Goal: Task Accomplishment & Management: Use online tool/utility

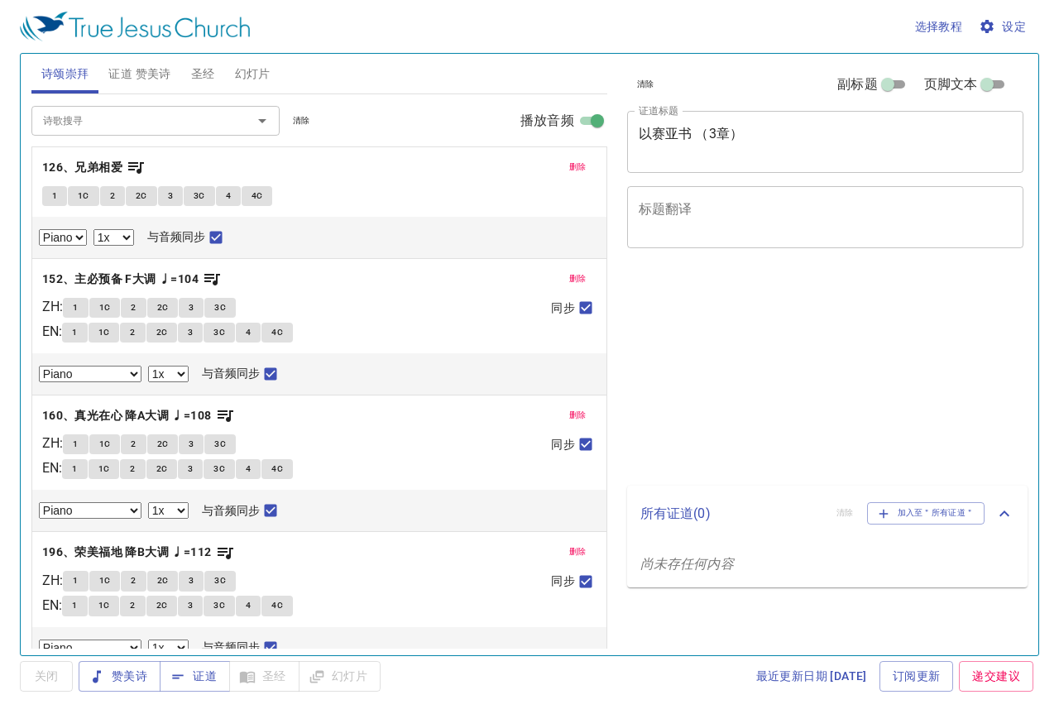
select select "1"
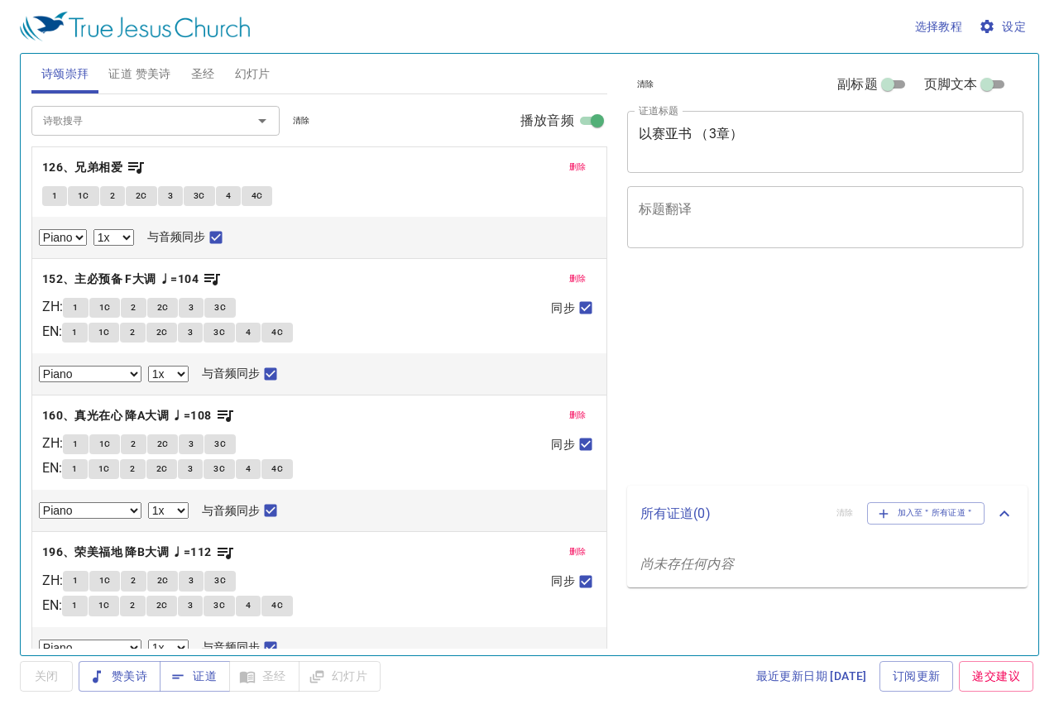
select select "1"
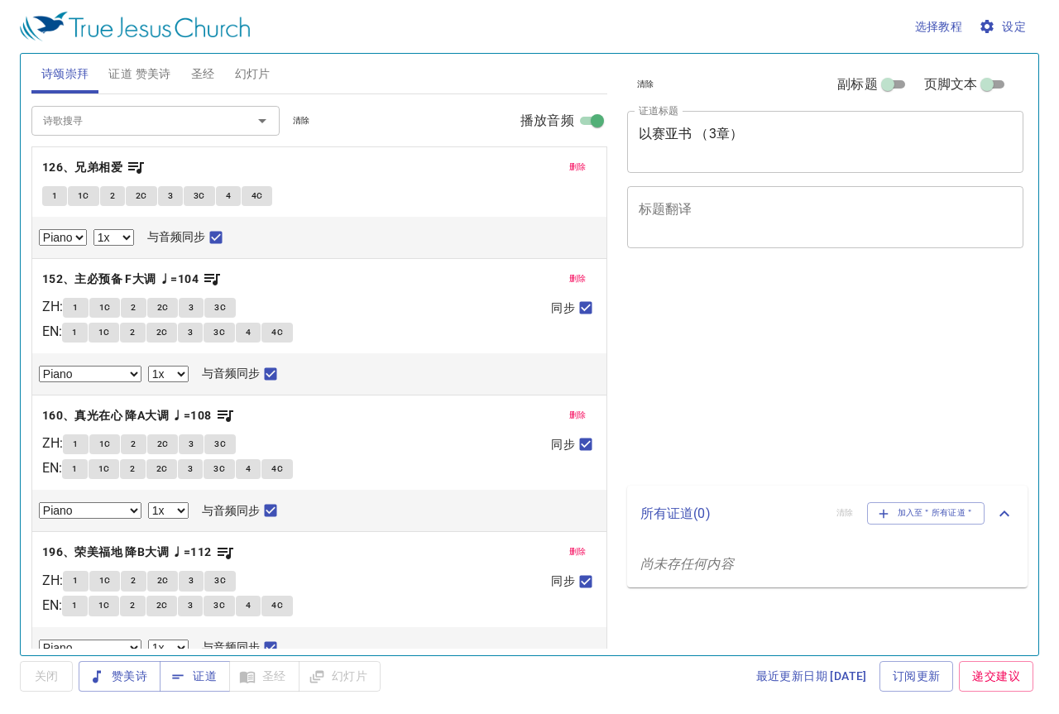
select select "1"
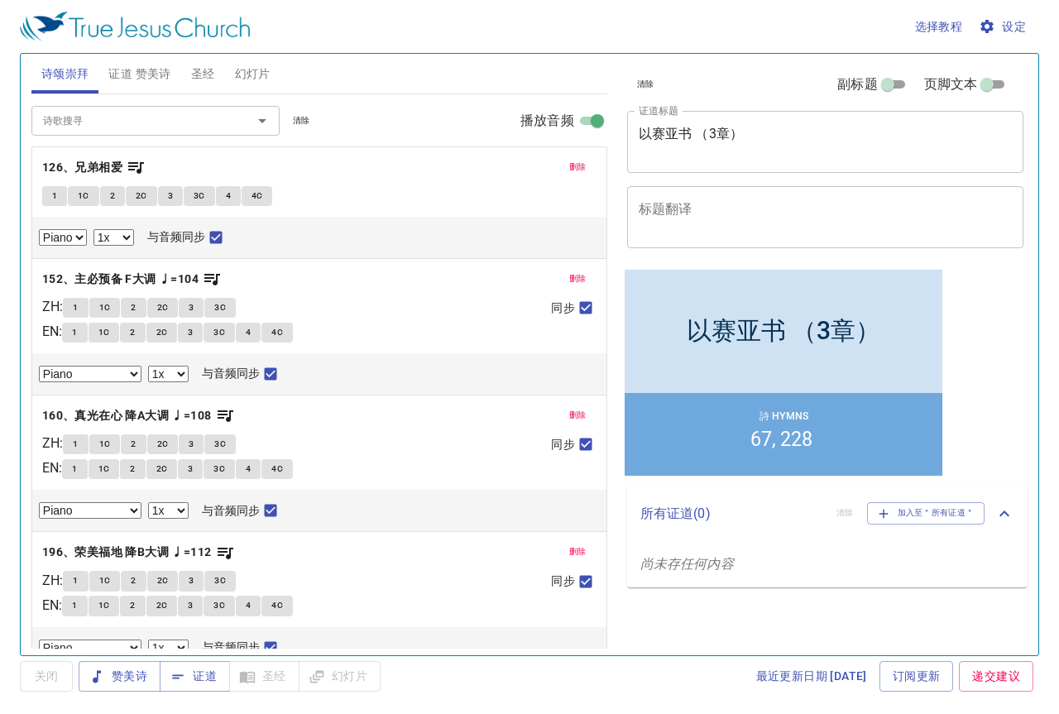
click at [303, 121] on span "清除" at bounding box center [301, 120] width 17 height 15
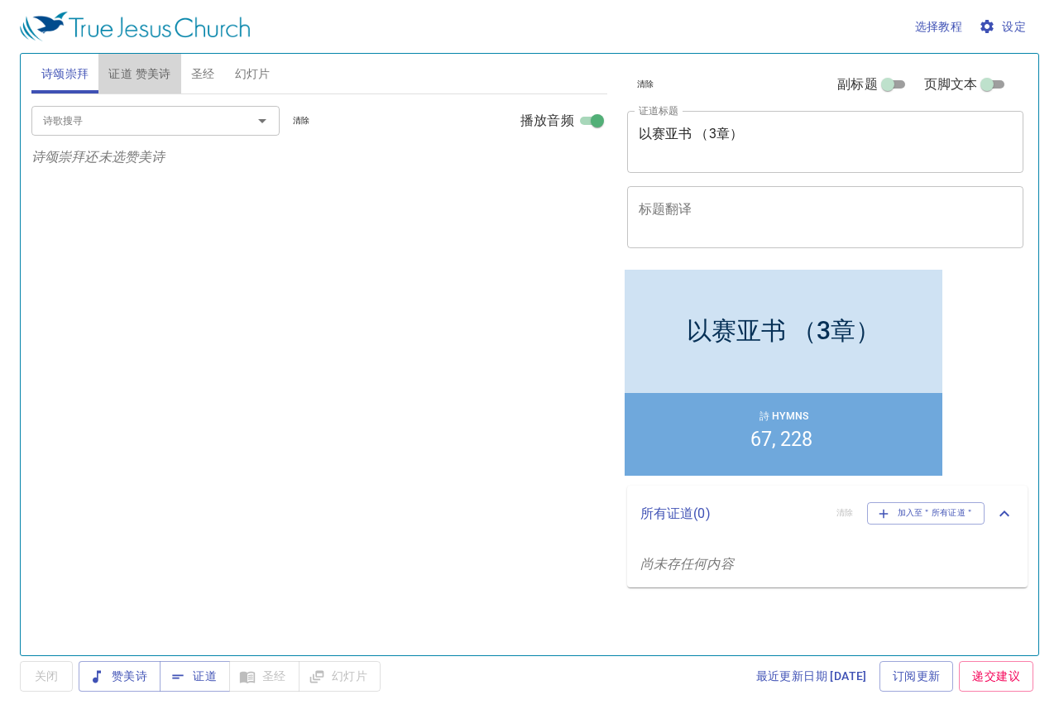
click at [151, 85] on button "证道 赞美诗" at bounding box center [139, 74] width 82 height 40
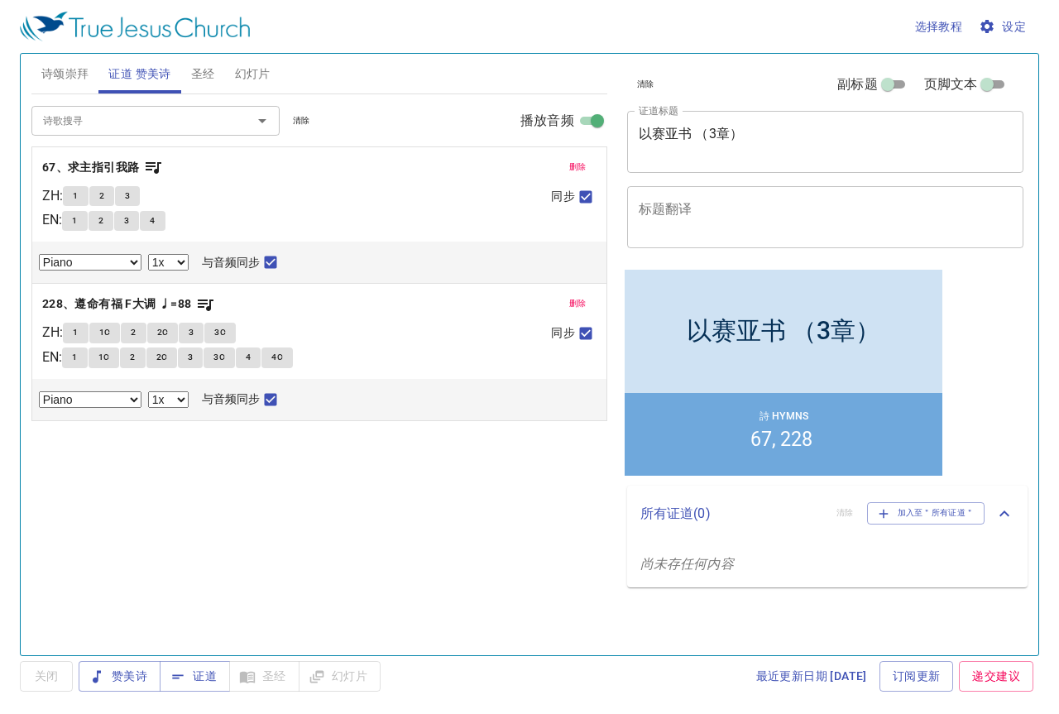
click at [305, 126] on span "清除" at bounding box center [301, 120] width 17 height 15
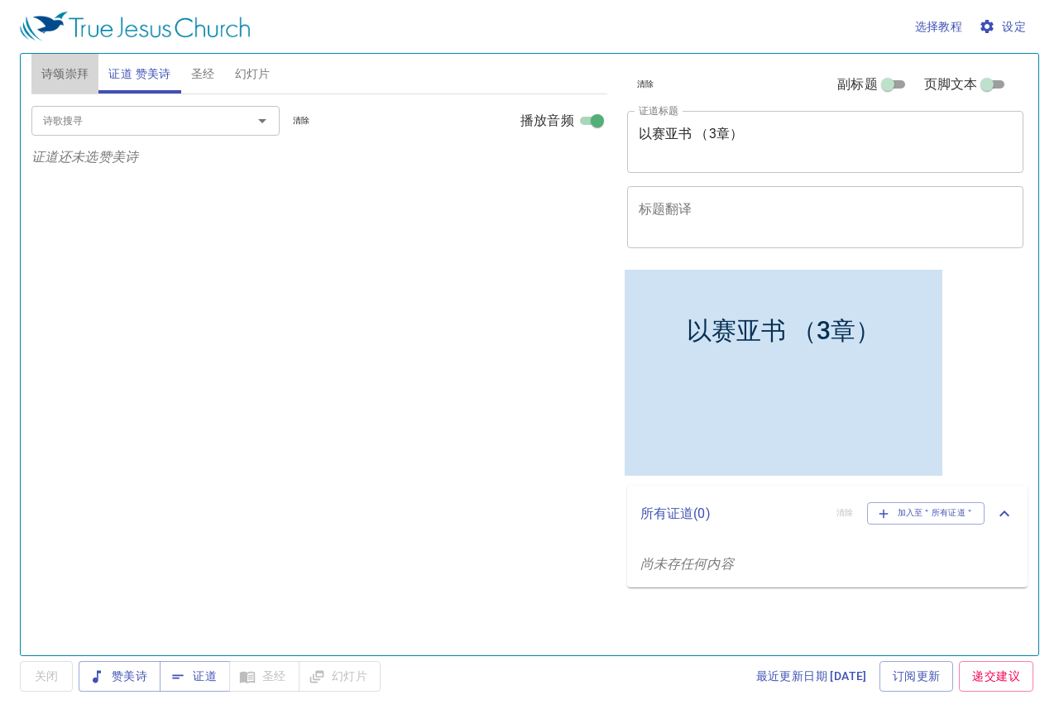
click at [84, 85] on button "诗颂崇拜" at bounding box center [65, 74] width 68 height 40
click at [122, 124] on input "诗歌搜寻" at bounding box center [131, 120] width 190 height 19
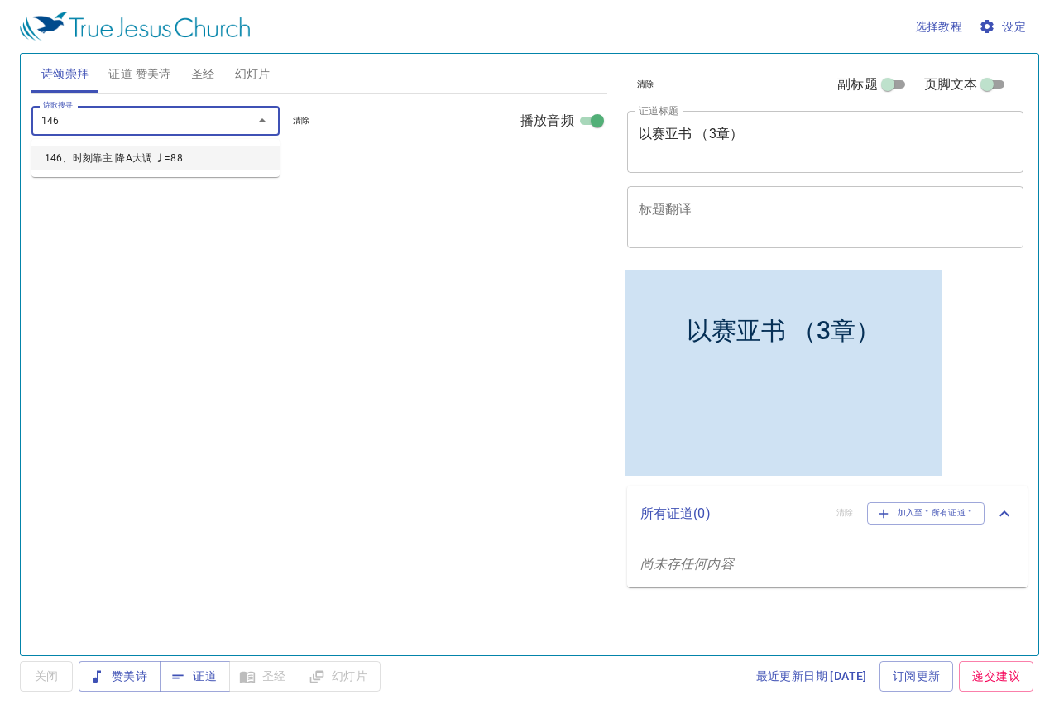
type input "146、时刻靠主 降A大调 ♩=88"
select select "1"
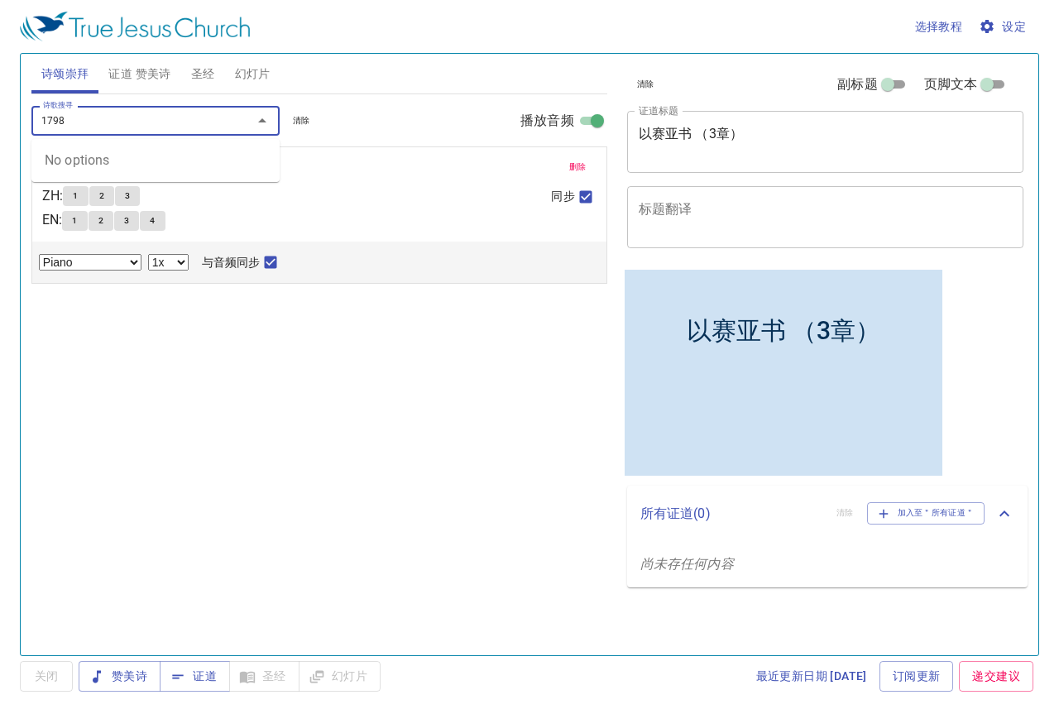
type input "179"
select select "1"
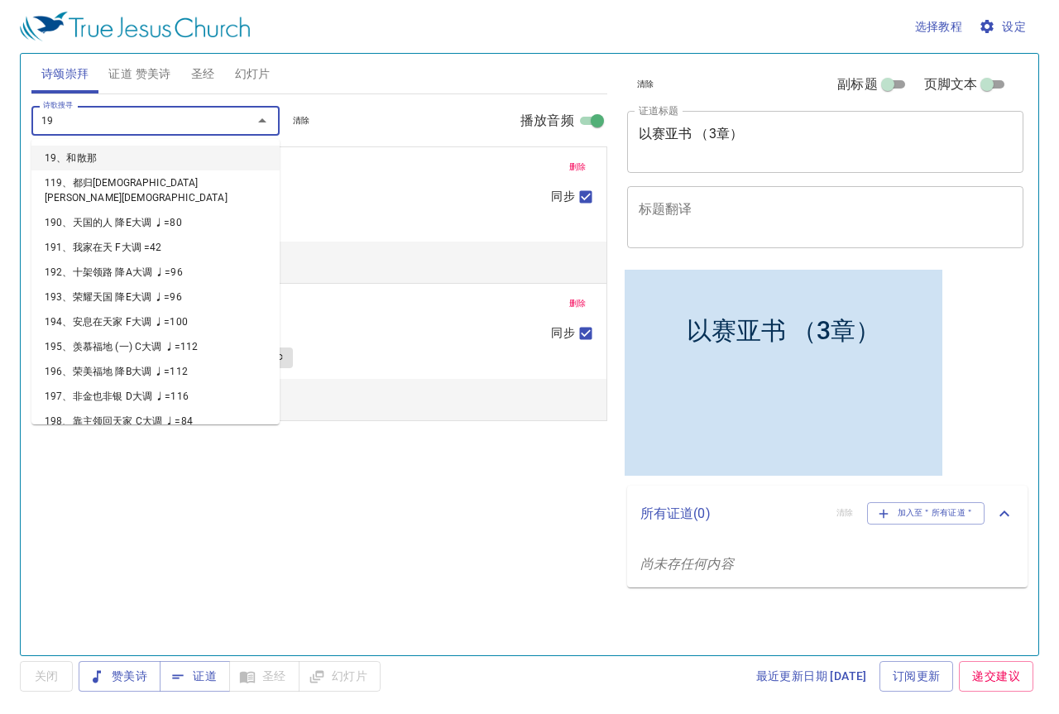
type input "192"
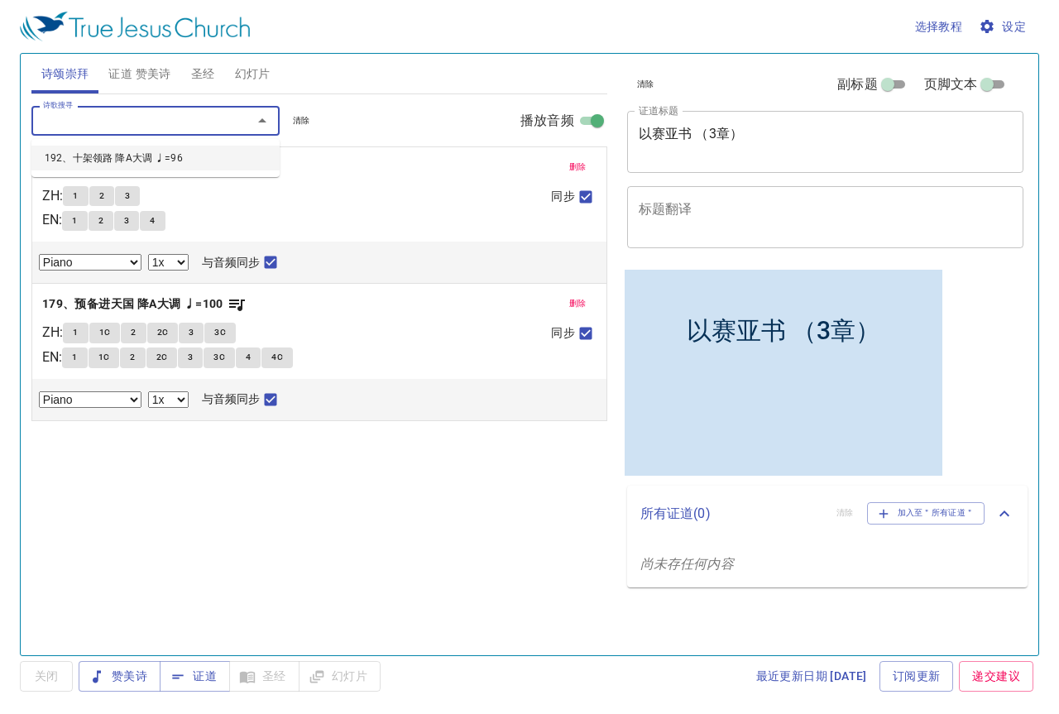
select select "1"
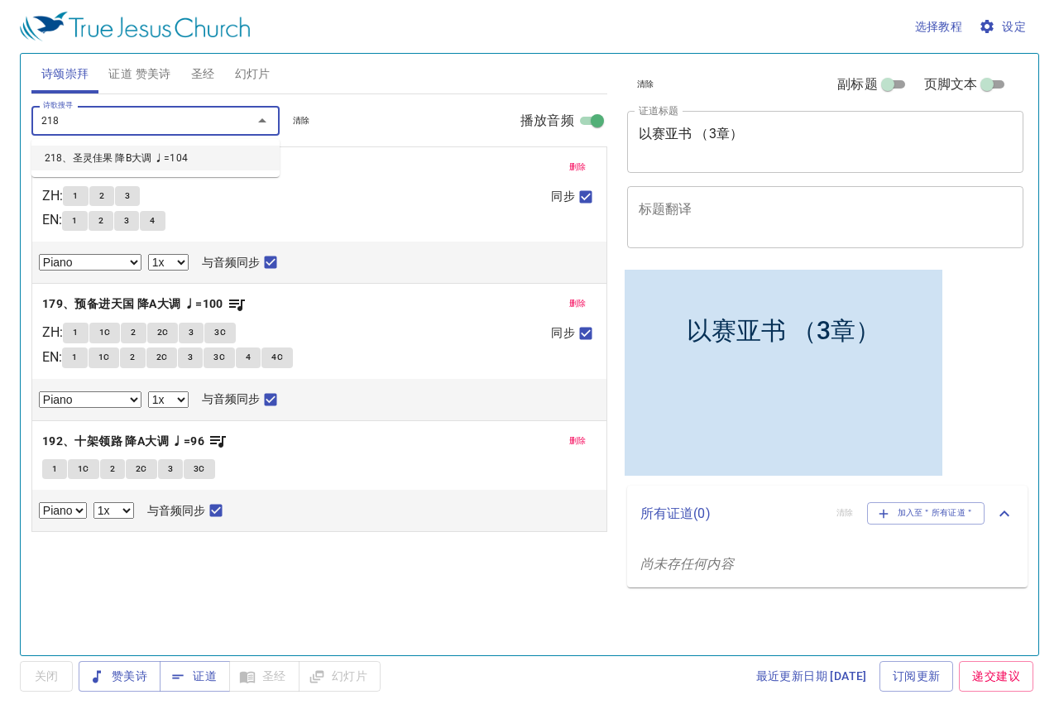
type input "218、圣灵佳果 降B大调 ♩=104"
select select "1"
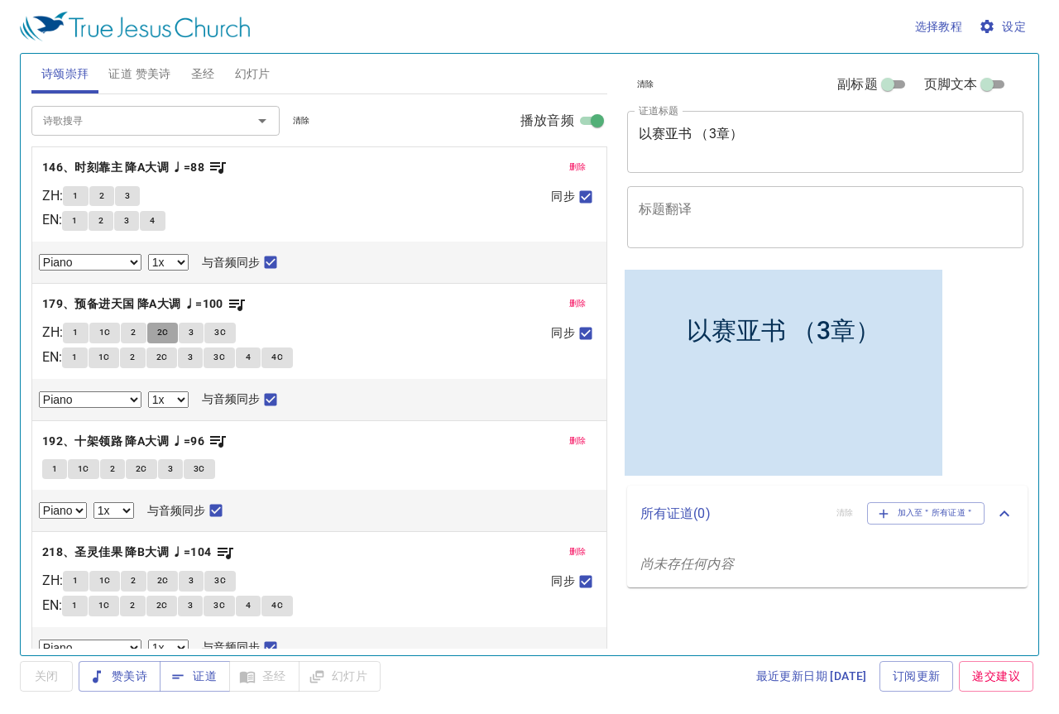
click at [162, 338] on button "2C" at bounding box center [162, 333] width 31 height 20
checkbox input "false"
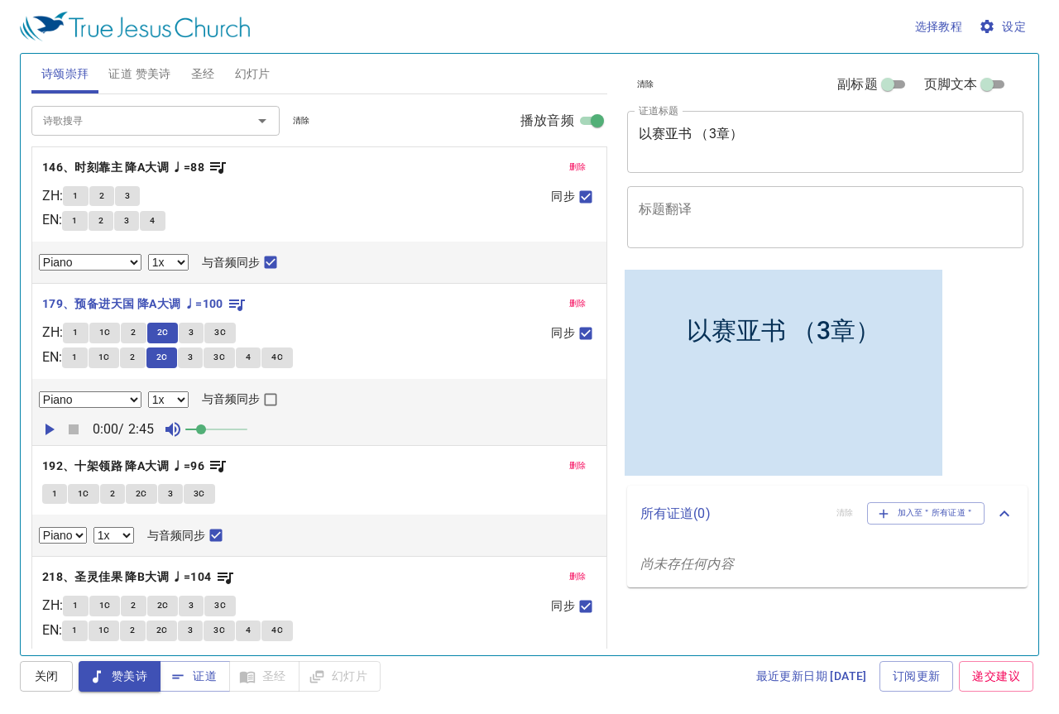
click at [192, 336] on button "3" at bounding box center [191, 333] width 25 height 20
click at [228, 342] on button "3C" at bounding box center [219, 333] width 31 height 20
click at [146, 64] on span "证道 赞美诗" at bounding box center [139, 74] width 62 height 21
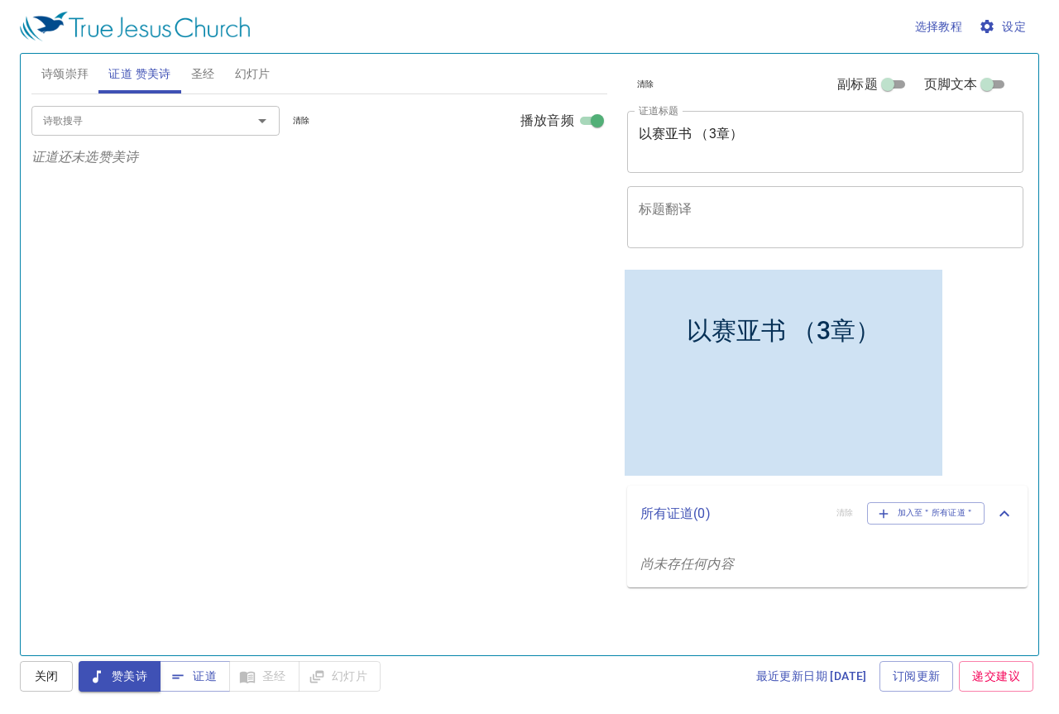
click at [142, 127] on input "诗歌搜寻" at bounding box center [131, 120] width 190 height 19
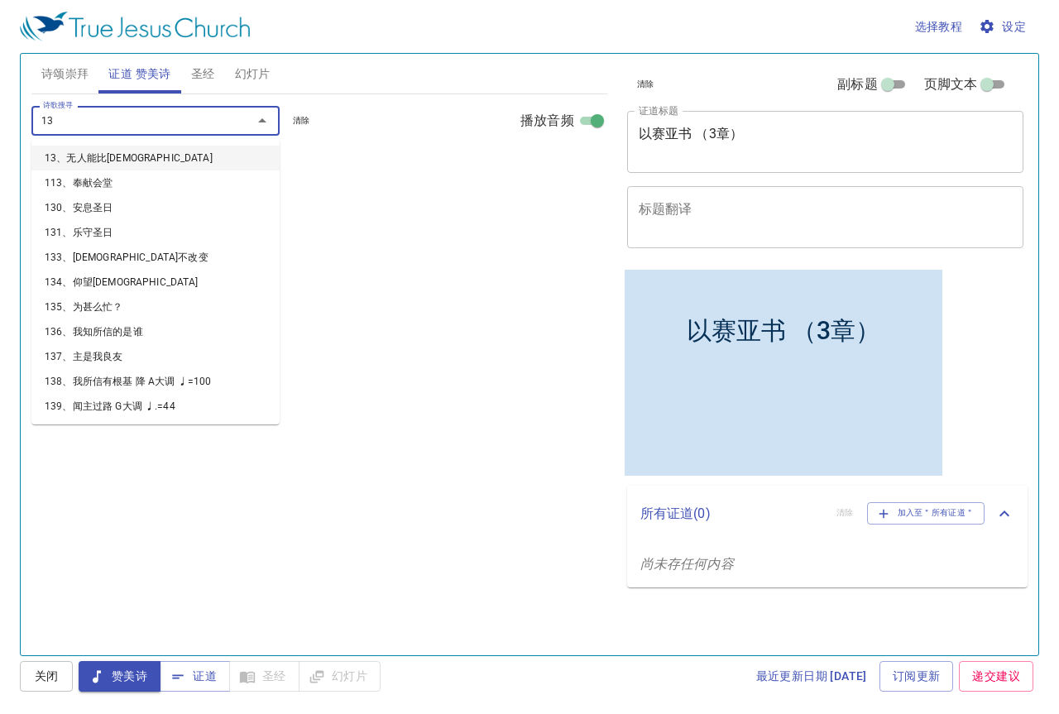
type input "130"
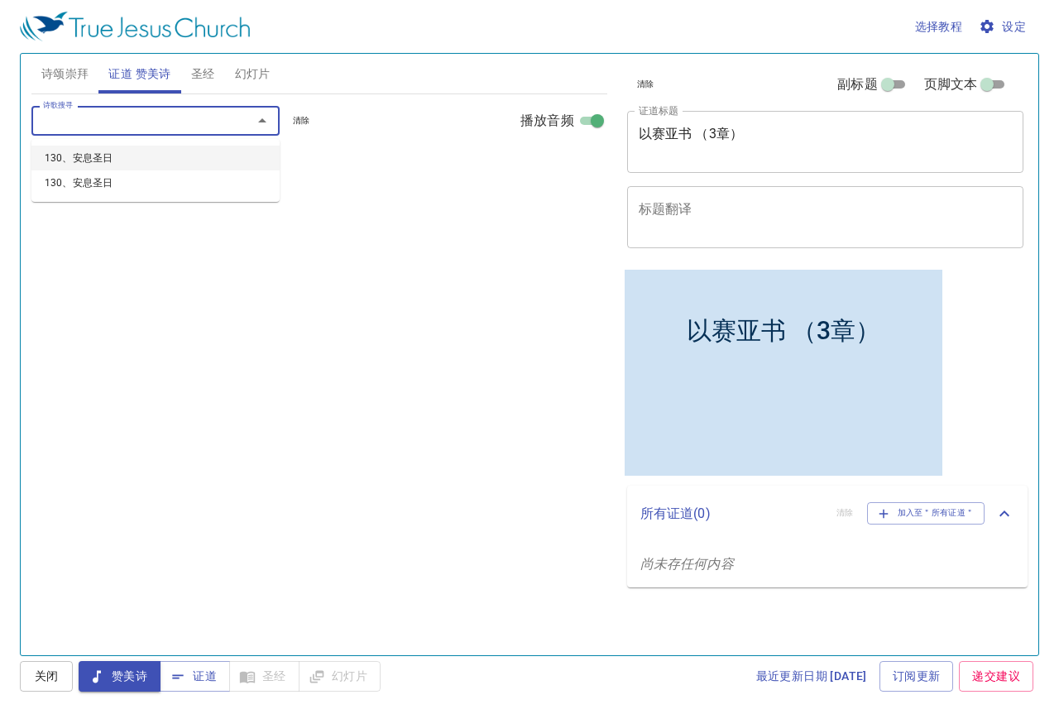
select select "1"
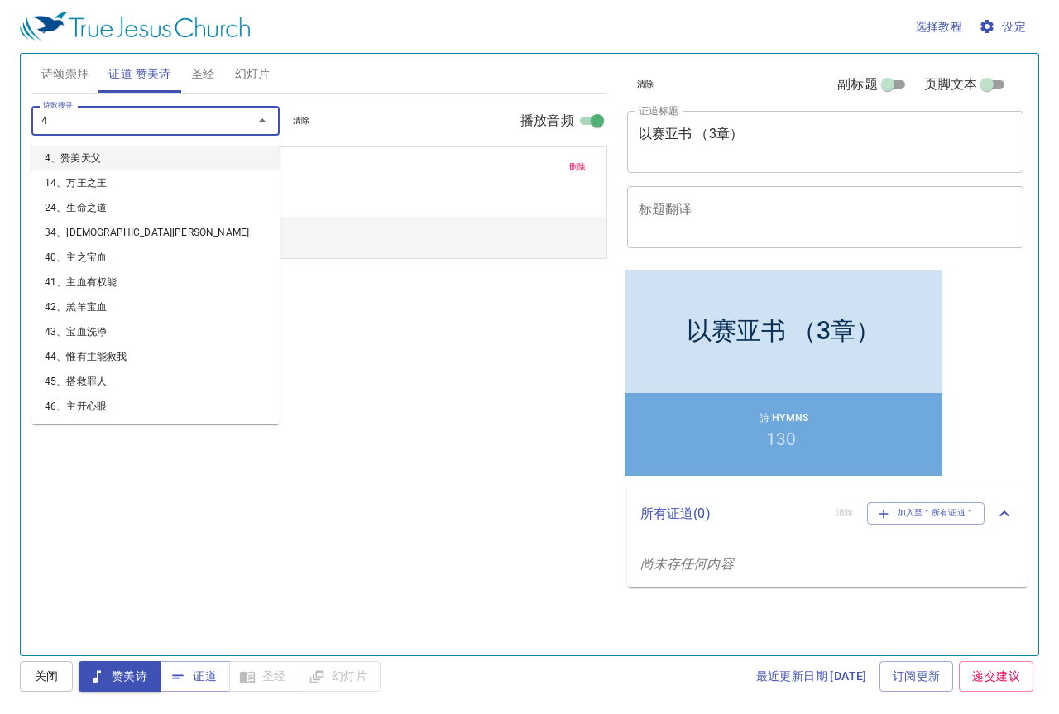
type input "49"
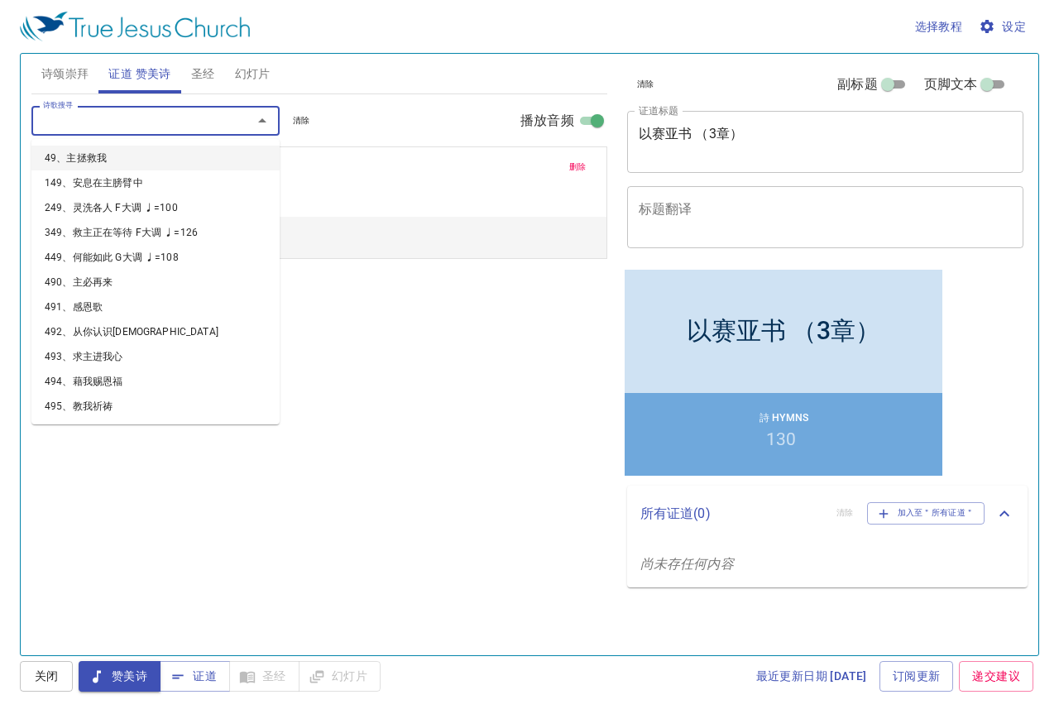
select select "1"
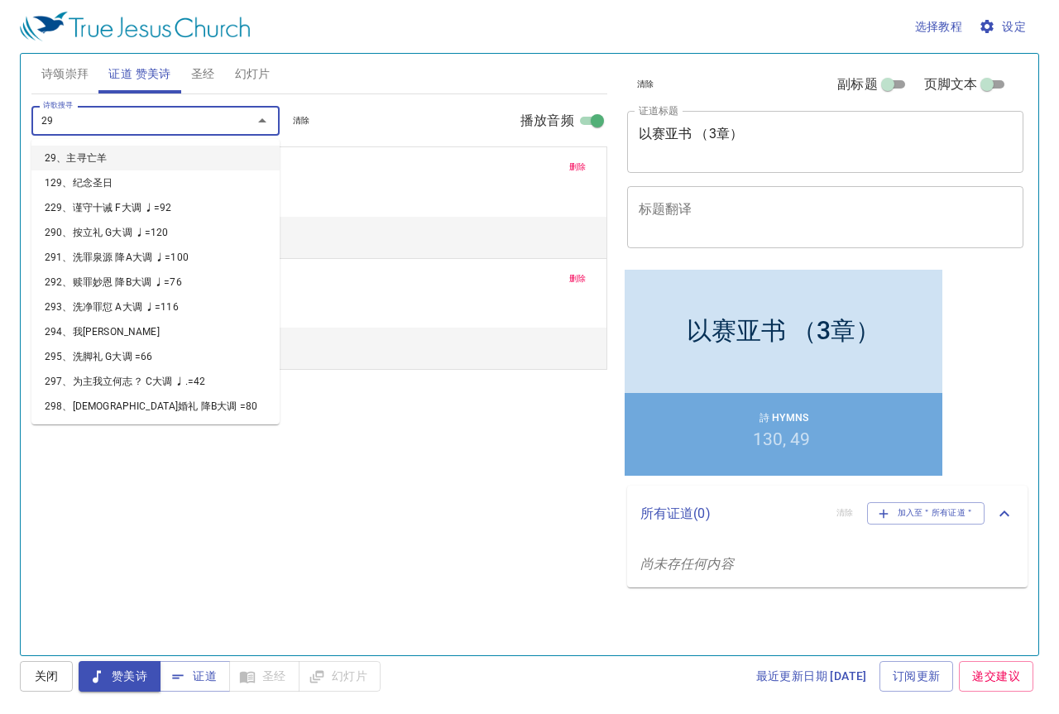
type input "296"
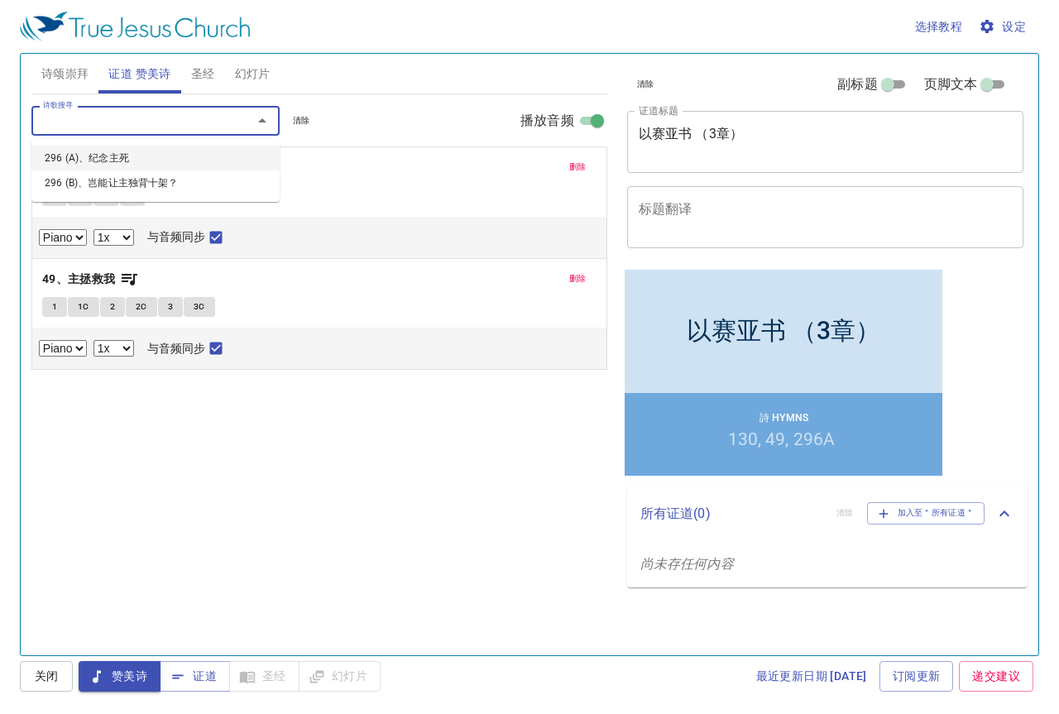
select select "1"
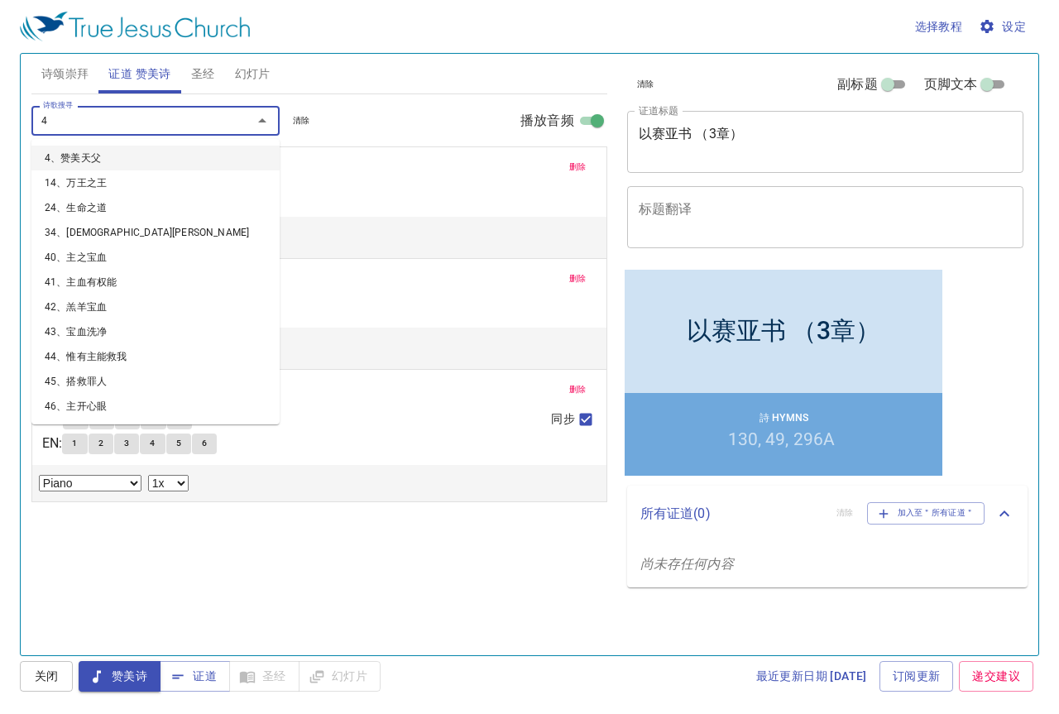
type input "48"
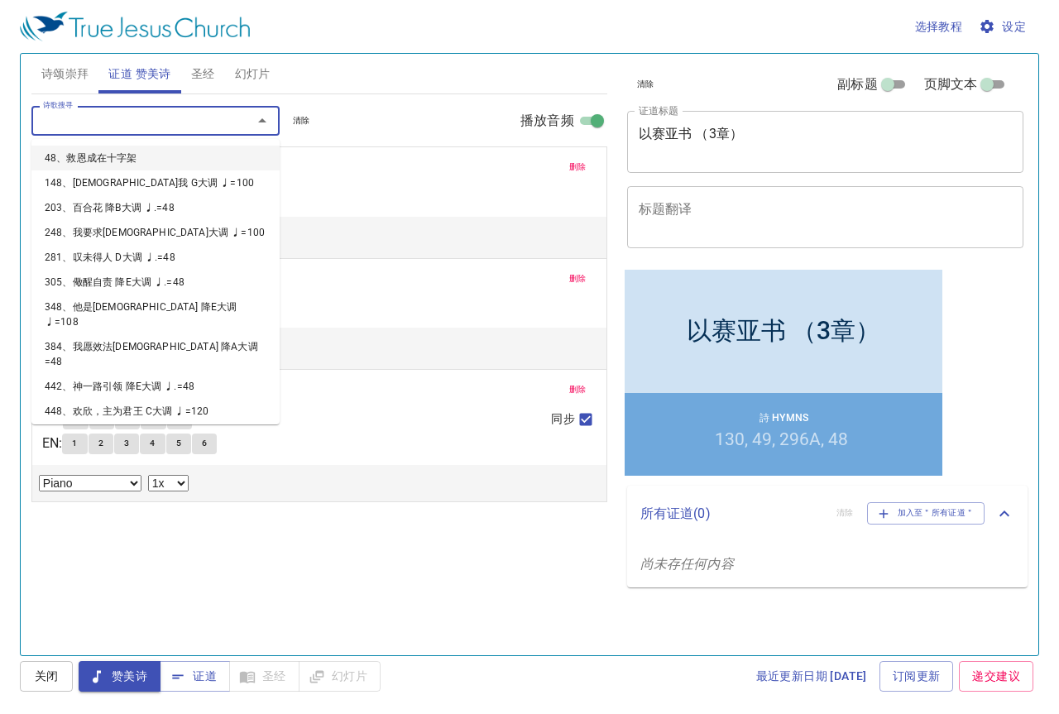
select select "1"
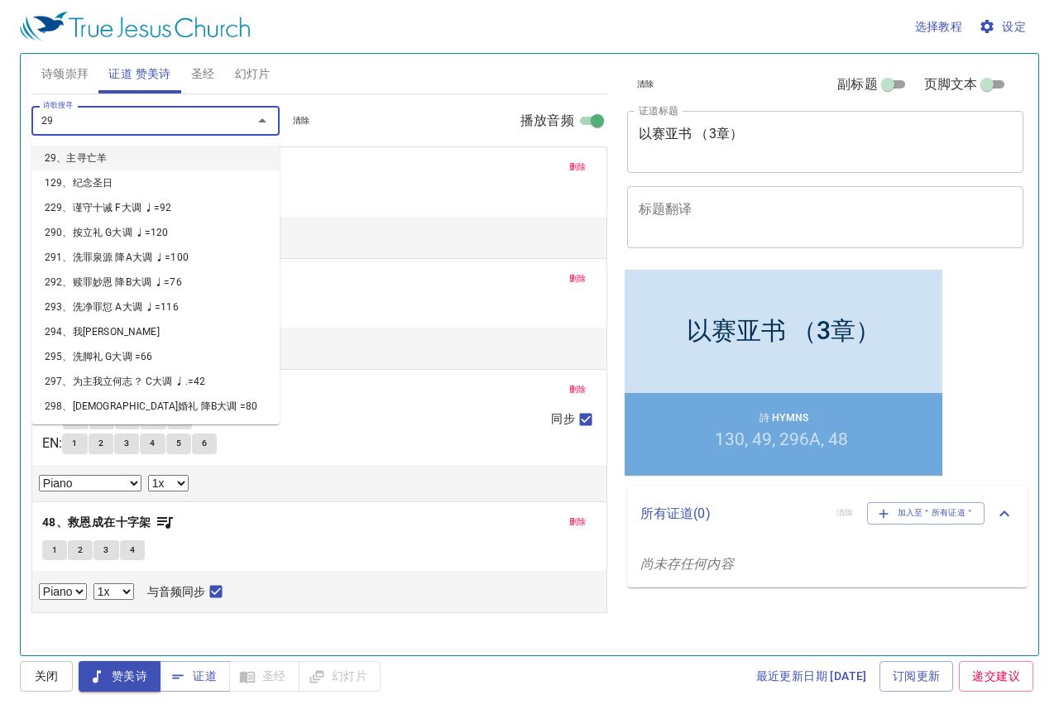
type input "297"
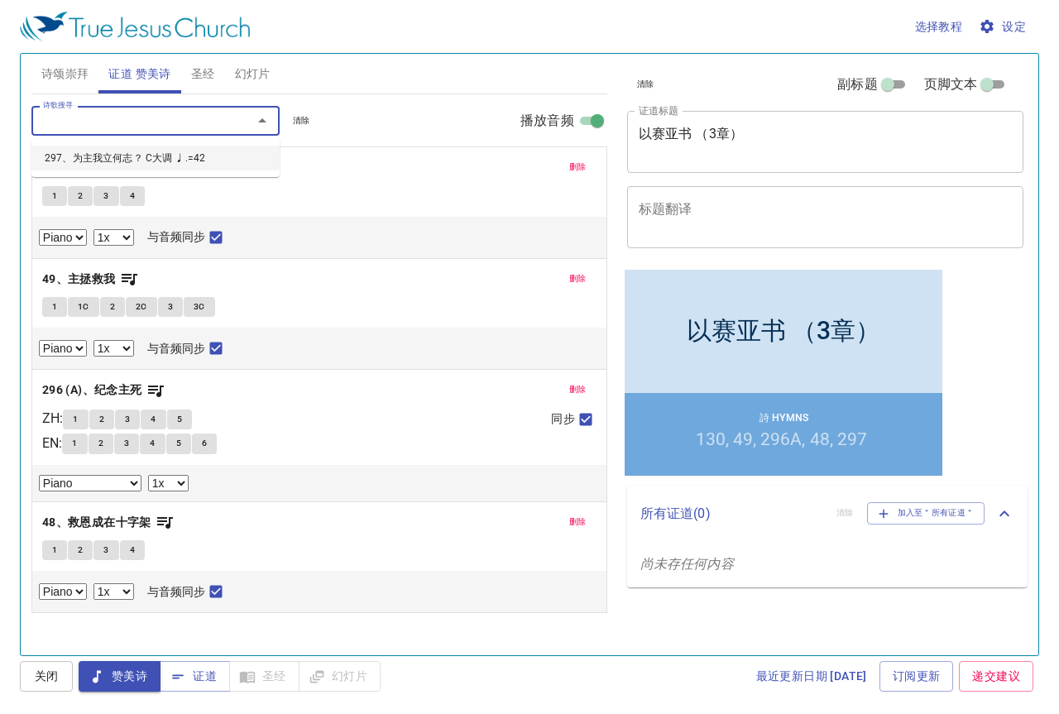
select select "1"
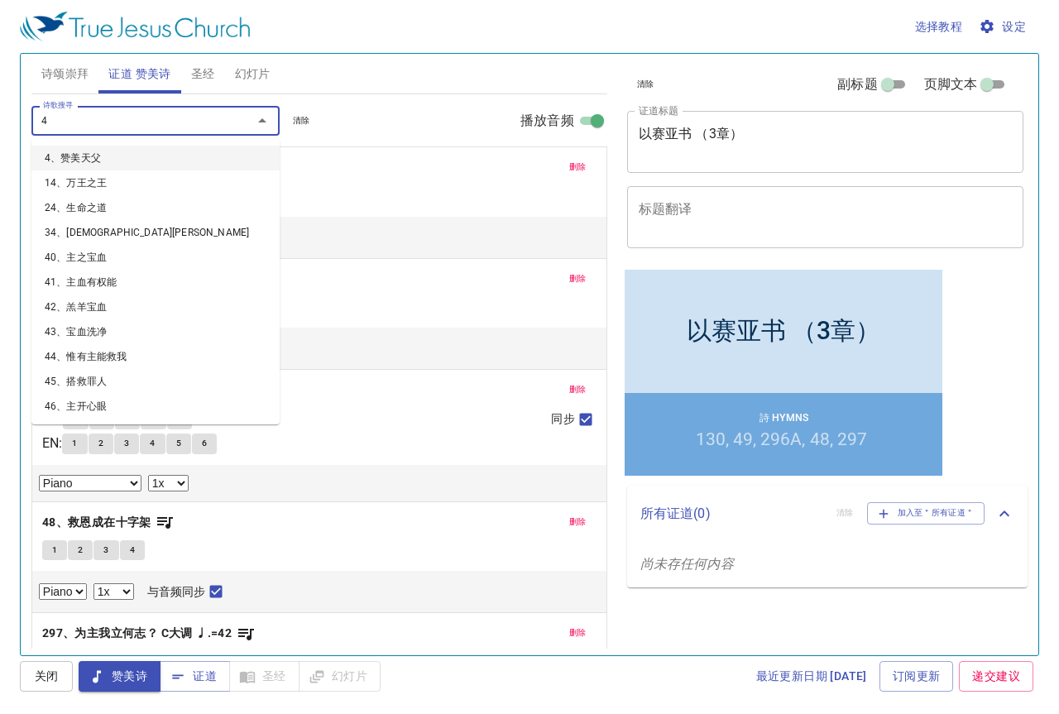
type input "43"
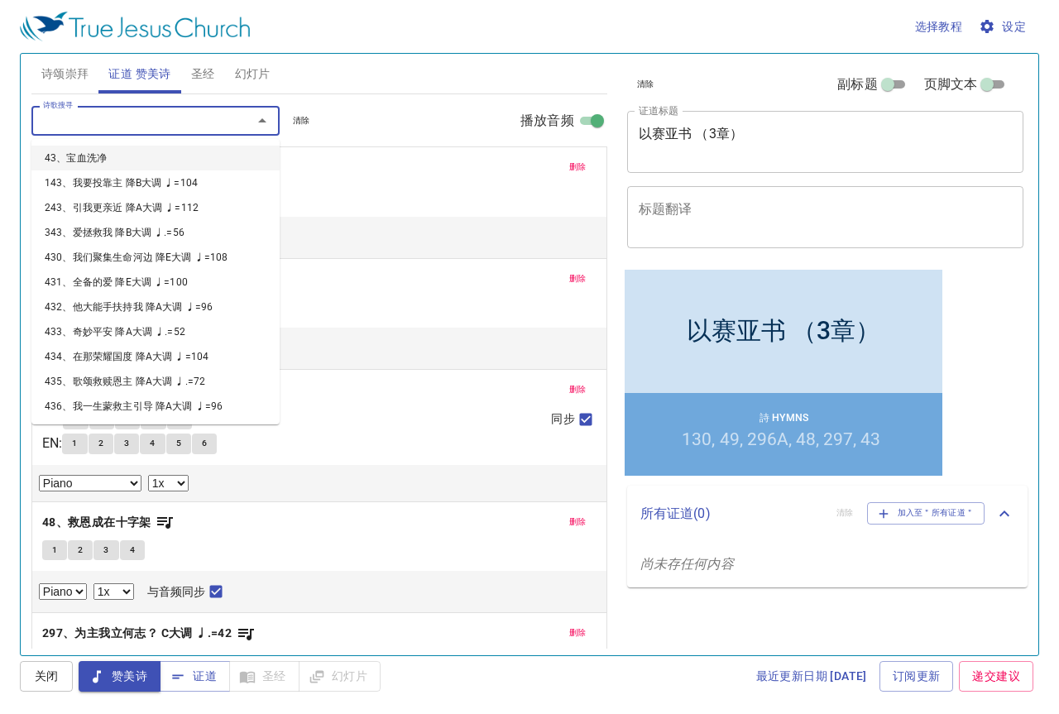
select select "1"
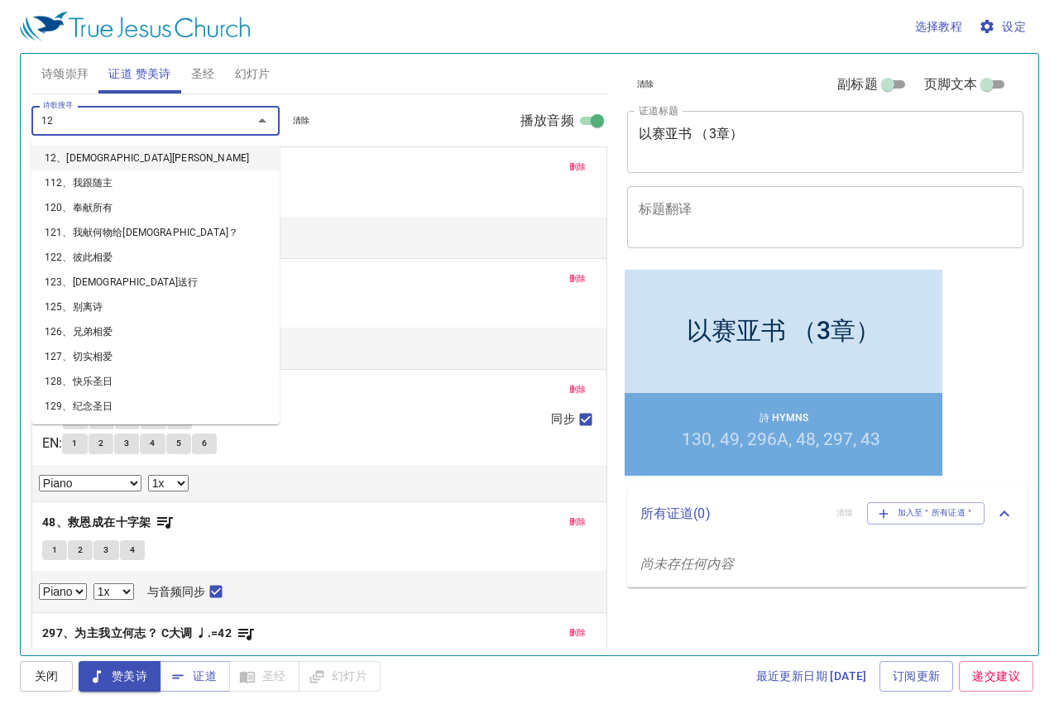
type input "120"
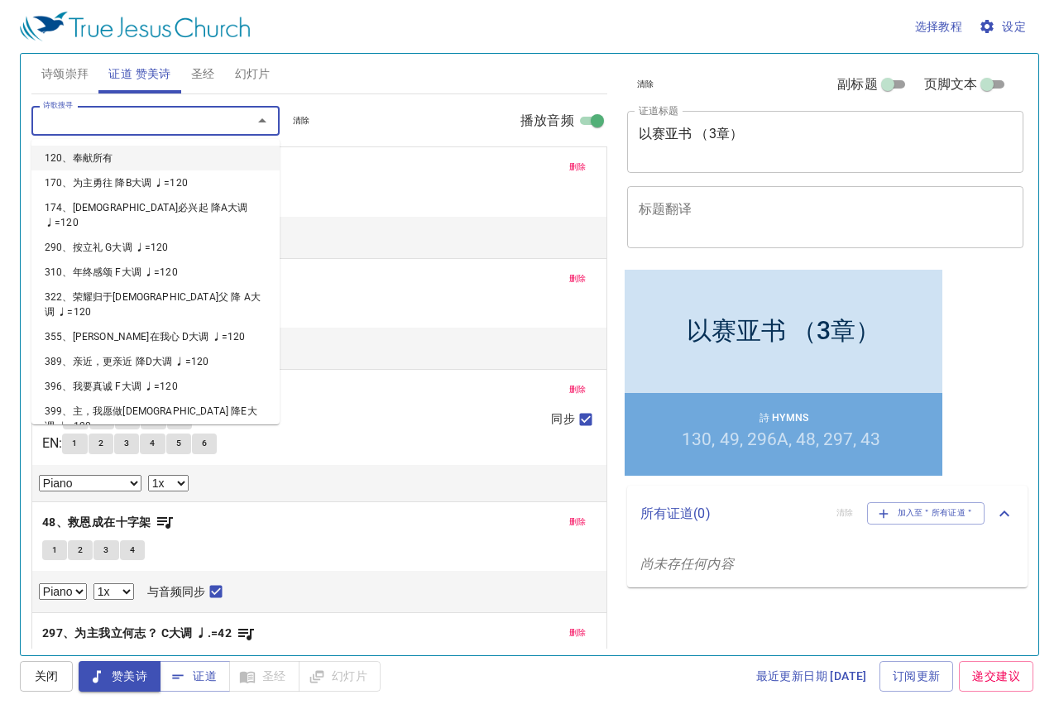
select select "1"
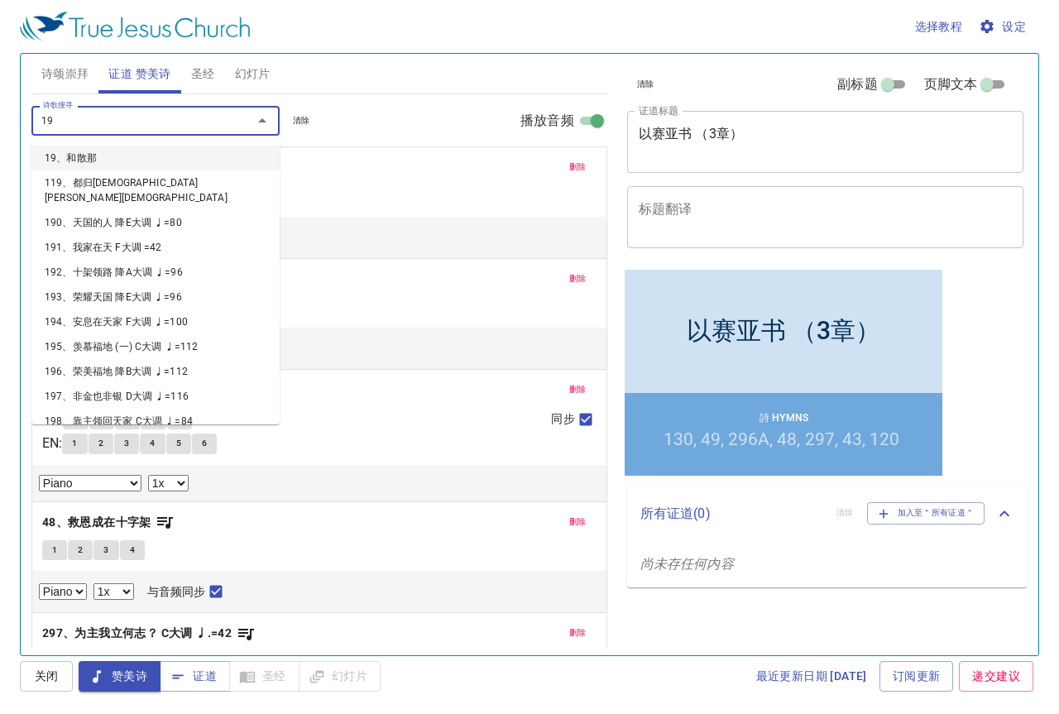
type input "198"
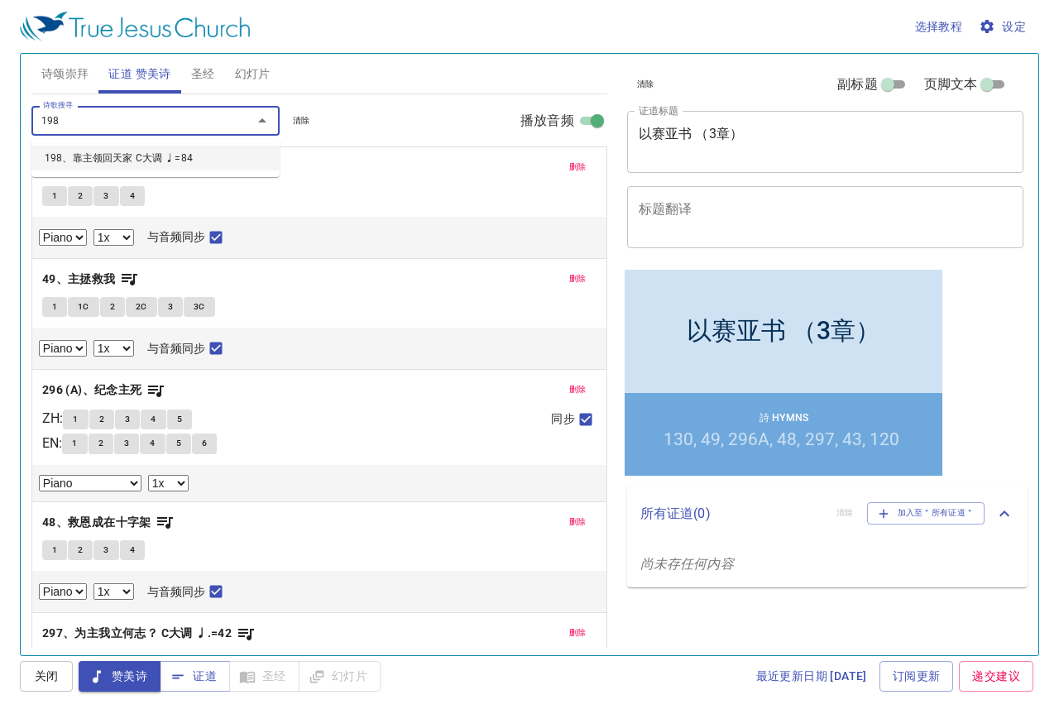
select select "1"
click at [65, 79] on span "诗颂崇拜" at bounding box center [65, 74] width 48 height 21
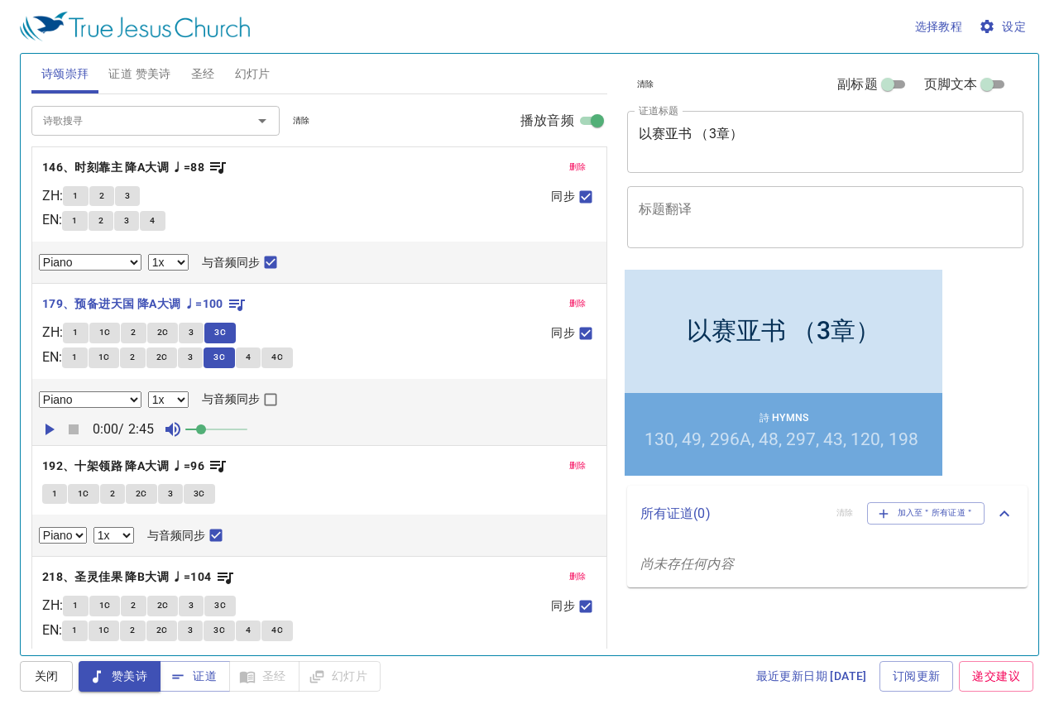
click at [50, 494] on button "1" at bounding box center [54, 494] width 25 height 20
checkbox input "false"
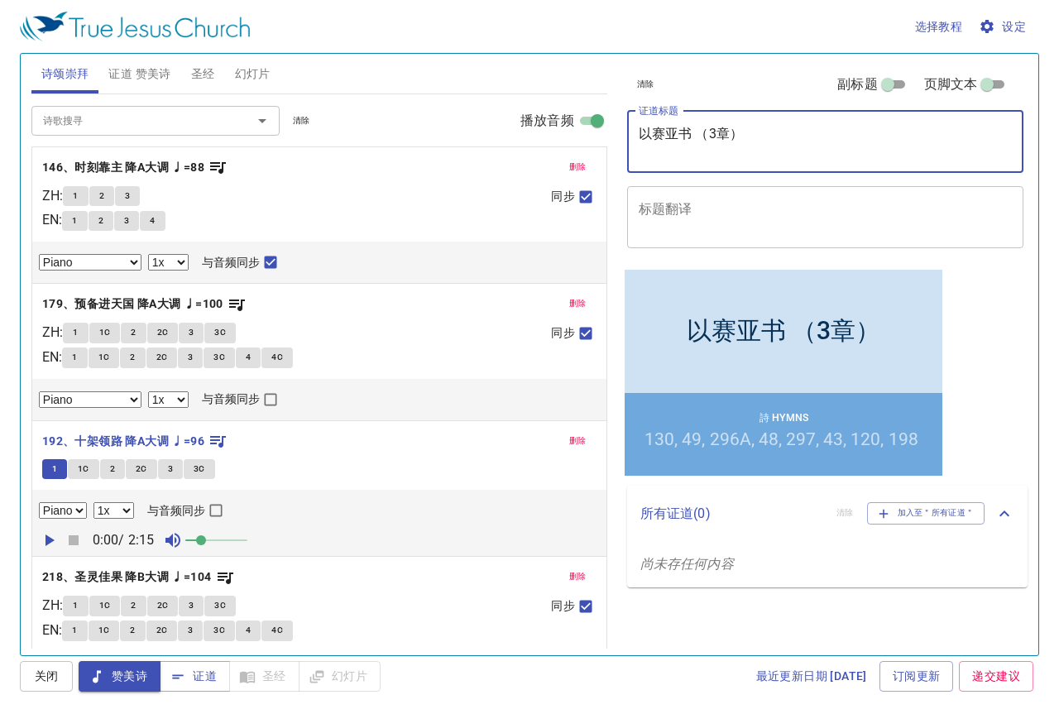
drag, startPoint x: 761, startPoint y: 134, endPoint x: 458, endPoint y: 123, distance: 303.9
click at [458, 123] on div "诗颂崇拜 证道 赞美诗 圣经 幻灯片 诗歌搜寻 诗歌搜寻 清除 播放音频 删除 146、时刻靠主 降A大调 ♩=88 ZH : 1 2 3 EN : 1 2 …" at bounding box center [530, 348] width 1010 height 602
type textarea "不"
type textarea "[PERSON_NAME]的爱心"
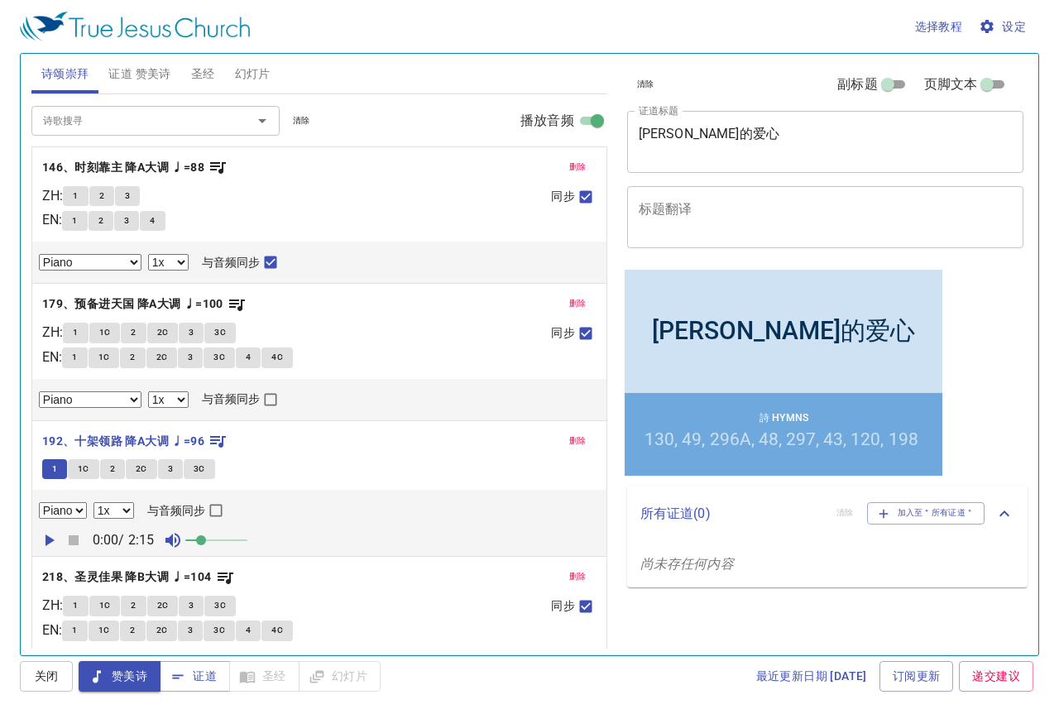
click at [708, 76] on div "清除 副标题 页脚文本" at bounding box center [819, 85] width 397 height 40
click at [66, 469] on button "1" at bounding box center [54, 469] width 25 height 20
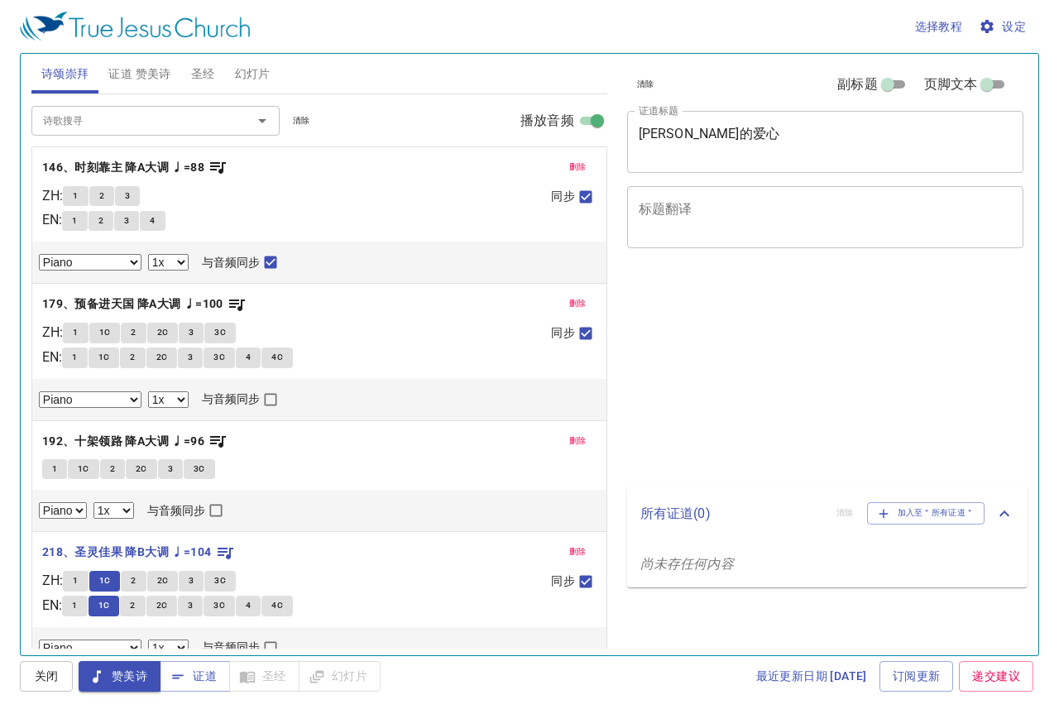
select select "1"
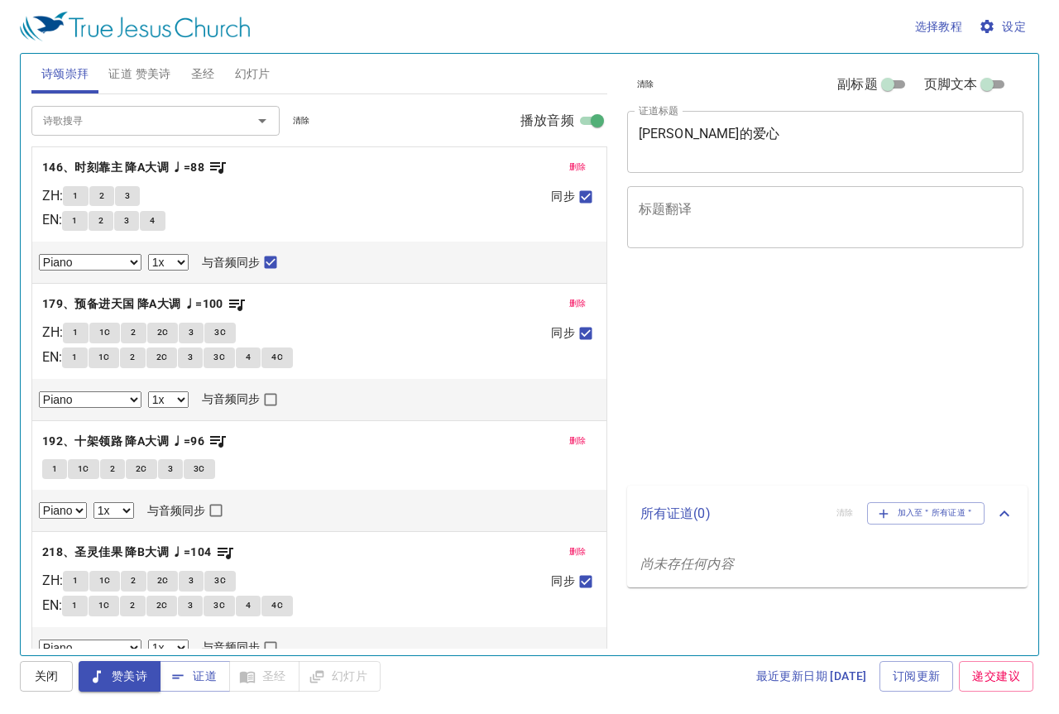
select select "1"
